Goal: Task Accomplishment & Management: Use online tool/utility

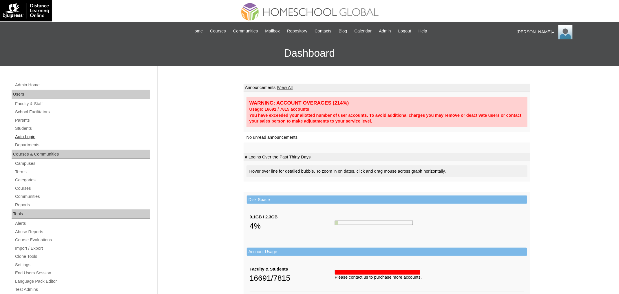
click at [32, 134] on link "Auto Login" at bounding box center [81, 136] width 135 height 7
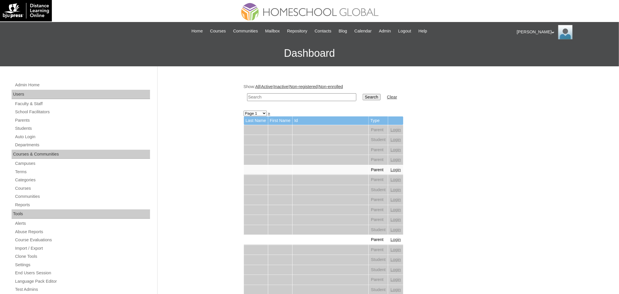
click at [265, 93] on input "text" at bounding box center [301, 97] width 109 height 8
paste input "[PERSON_NAME]"
type input "[PERSON_NAME]"
click at [362, 94] on input "Search" at bounding box center [371, 97] width 18 height 6
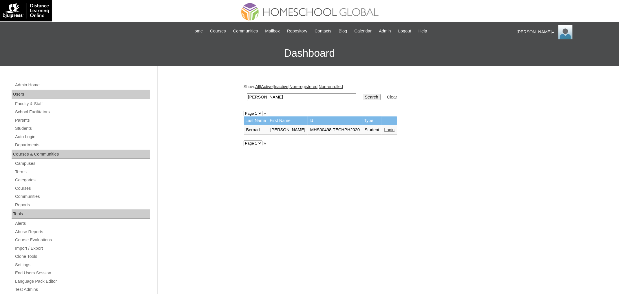
click at [393, 129] on link "Login" at bounding box center [389, 129] width 10 height 5
